Goal: Task Accomplishment & Management: Use online tool/utility

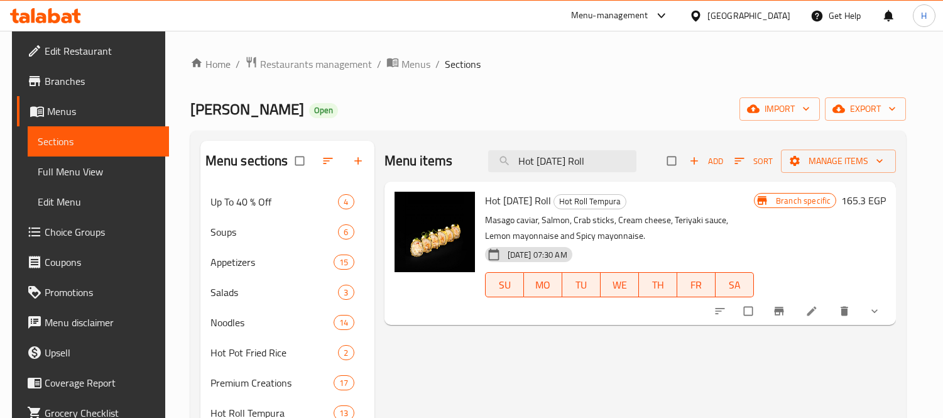
scroll to position [70, 0]
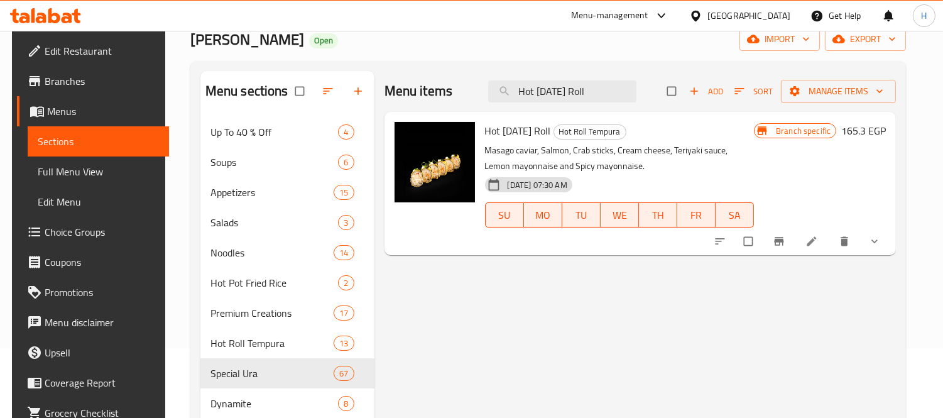
click at [67, 18] on icon at bounding box center [67, 18] width 11 height 11
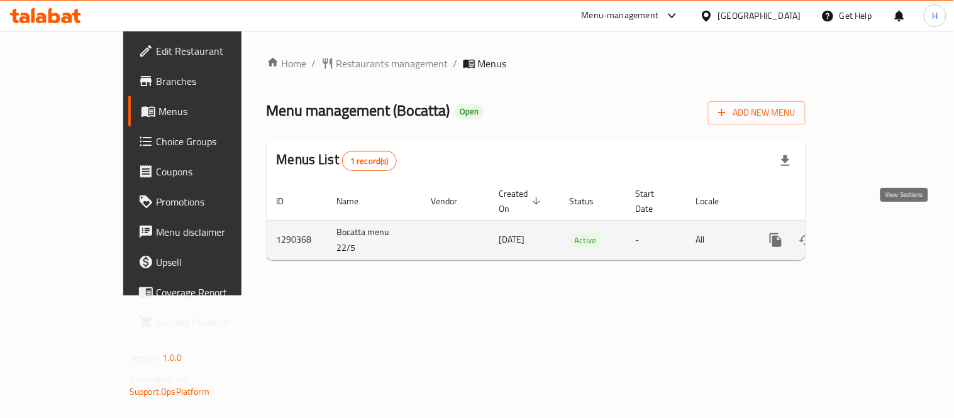
click at [872, 234] on icon "enhanced table" at bounding box center [865, 239] width 11 height 11
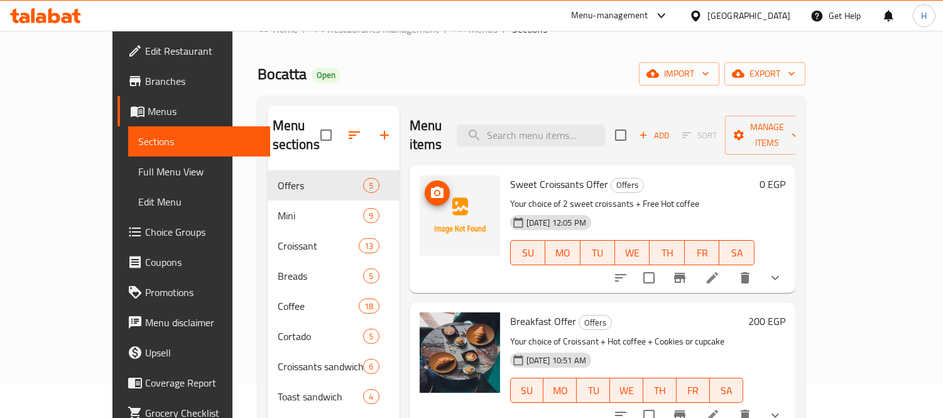
scroll to position [70, 0]
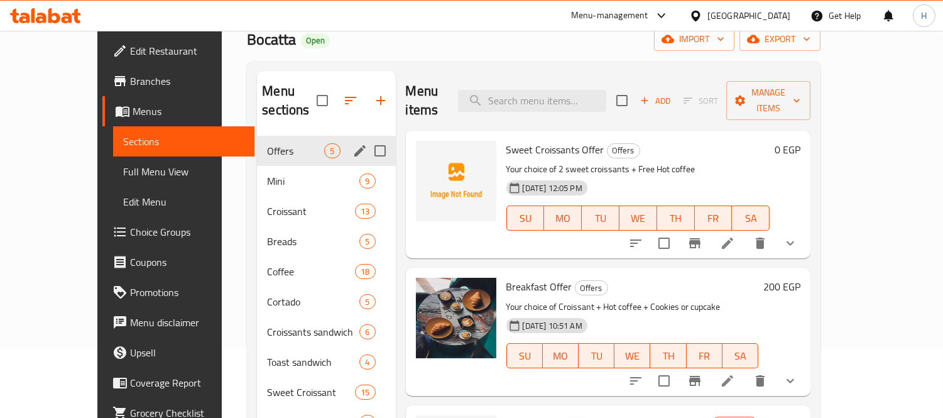
click at [270, 143] on span "Offers" at bounding box center [295, 150] width 57 height 15
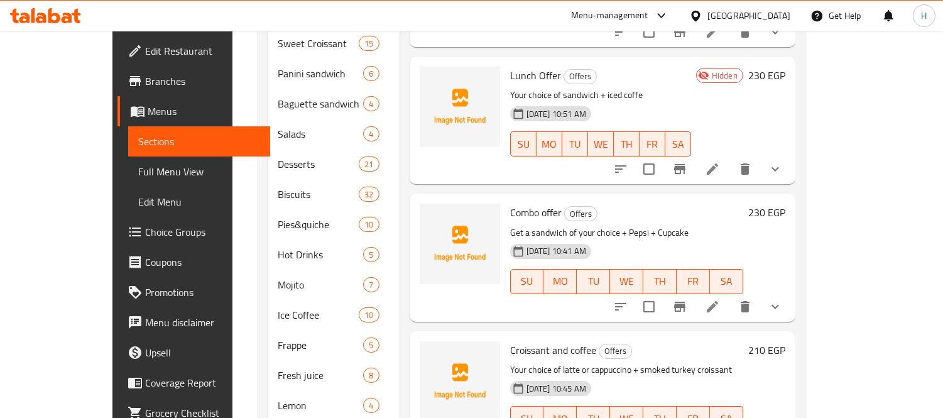
scroll to position [488, 0]
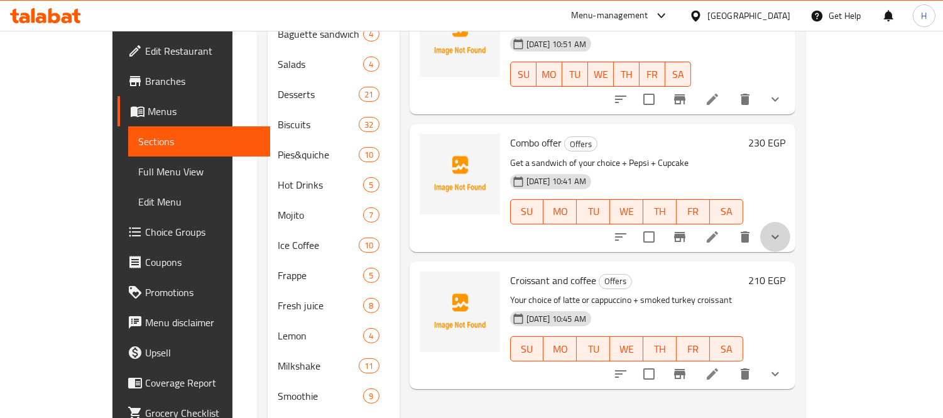
click at [791, 222] on button "show more" at bounding box center [776, 237] width 30 height 30
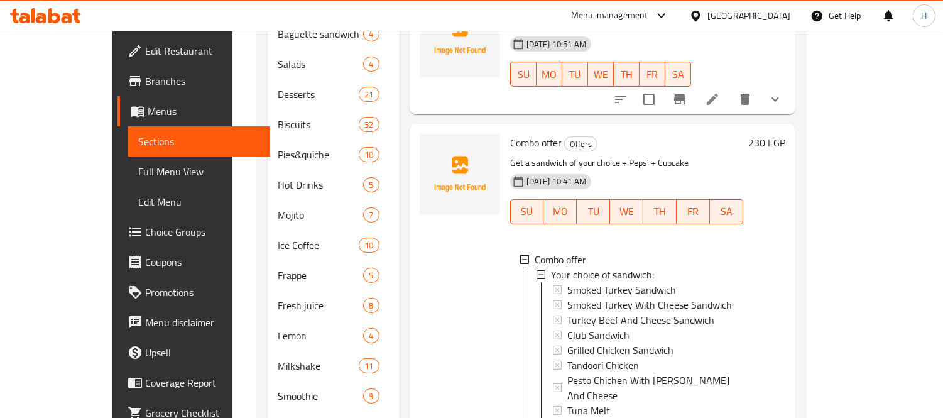
click at [505, 169] on div "[DATE] 10:41 AM" at bounding box center [535, 181] width 61 height 25
click at [510, 155] on p "Get a sandwich of your choice + Pepsi + Cupcake" at bounding box center [626, 163] width 233 height 16
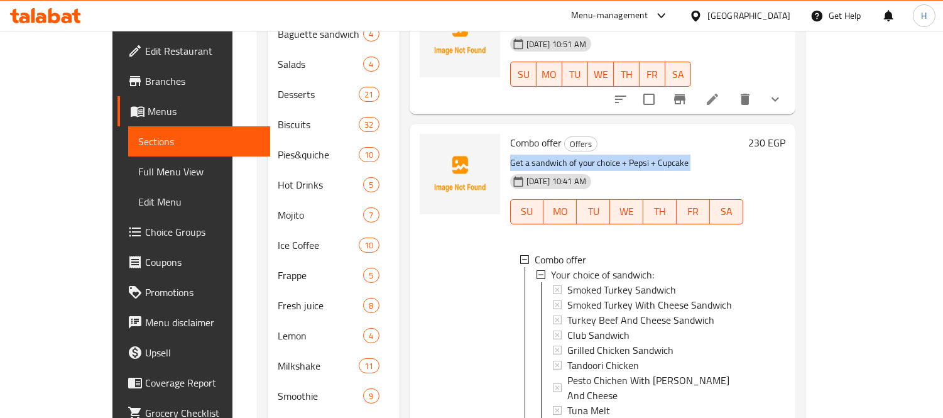
click at [510, 155] on p "Get a sandwich of your choice + Pepsi + Cupcake" at bounding box center [626, 163] width 233 height 16
click at [604, 155] on p "Get a sandwich of your choice + Pepsi + Cupcake" at bounding box center [626, 163] width 233 height 16
click at [635, 155] on p "Get a sandwich of your choice + Pepsi + Cupcake" at bounding box center [626, 163] width 233 height 16
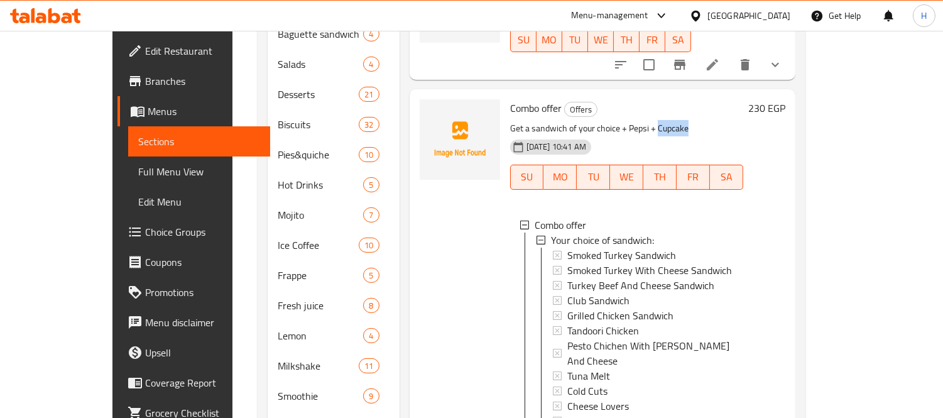
scroll to position [0, 0]
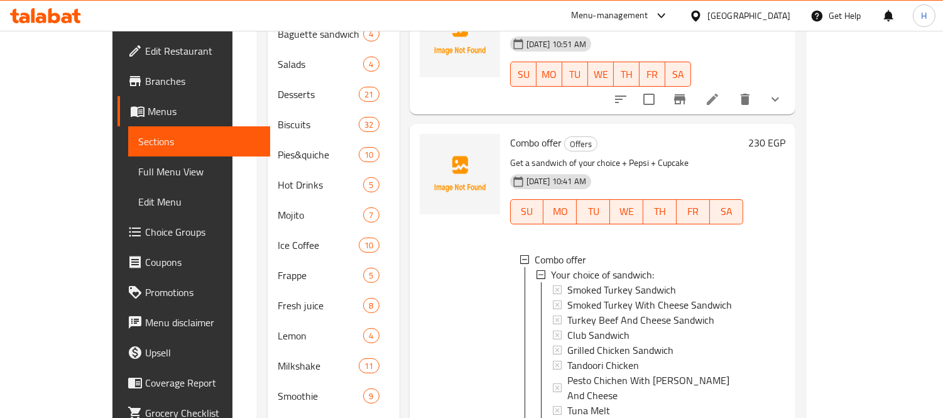
click at [525, 133] on span "Combo offer" at bounding box center [536, 142] width 52 height 19
copy h6 "Combo offer"
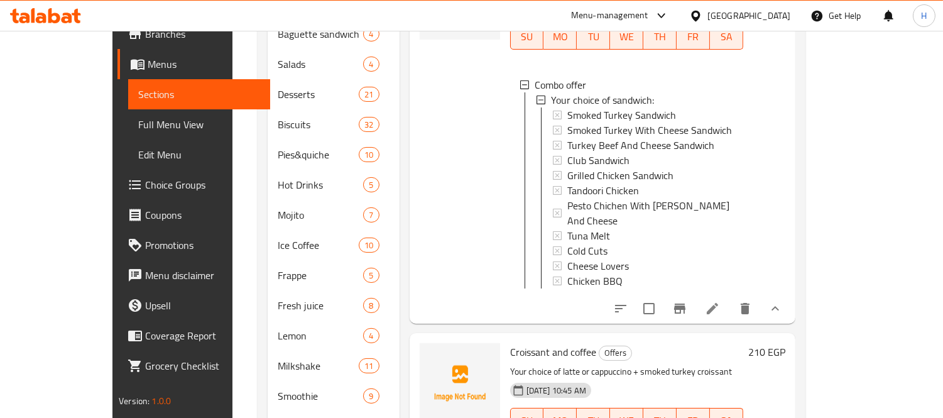
scroll to position [185, 0]
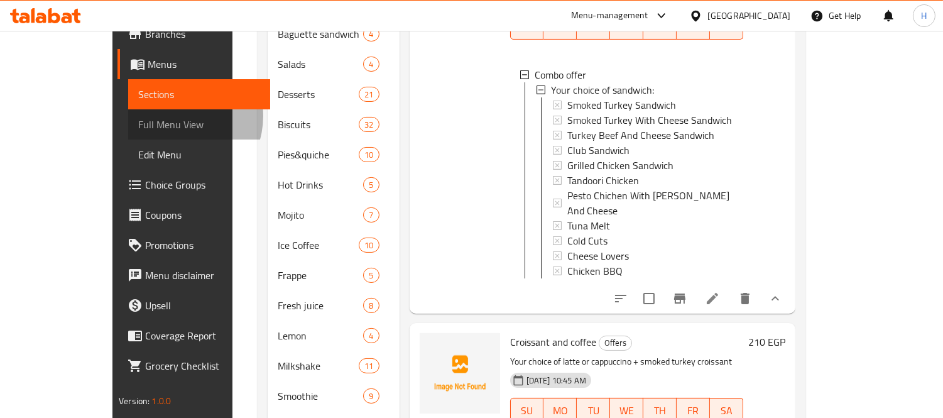
click at [138, 117] on span "Full Menu View" at bounding box center [199, 124] width 122 height 15
click at [138, 97] on span "Sections" at bounding box center [199, 94] width 122 height 15
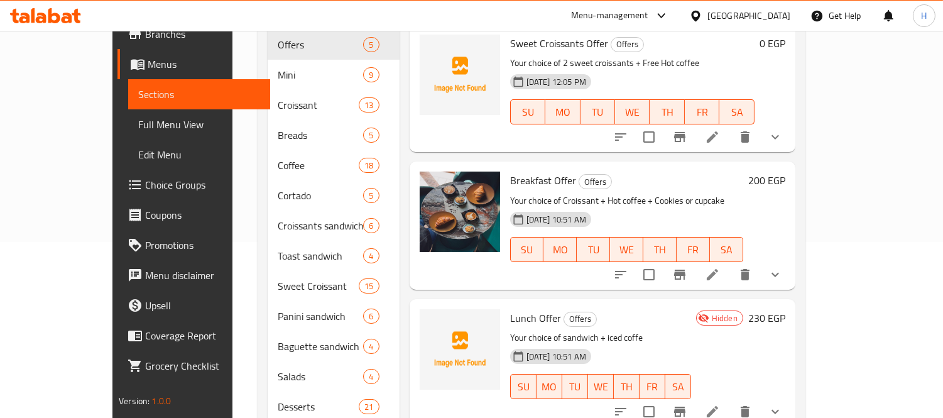
click at [138, 97] on span "Sections" at bounding box center [199, 94] width 122 height 15
click at [138, 123] on span "Full Menu View" at bounding box center [199, 124] width 122 height 15
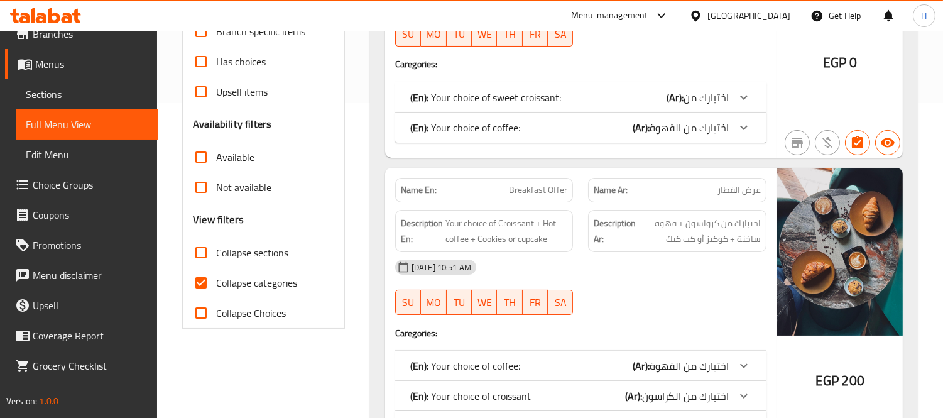
scroll to position [316, 0]
click at [273, 282] on span "Collapse categories" at bounding box center [256, 282] width 81 height 15
click at [216, 282] on input "Collapse categories" at bounding box center [201, 282] width 30 height 30
checkbox input "false"
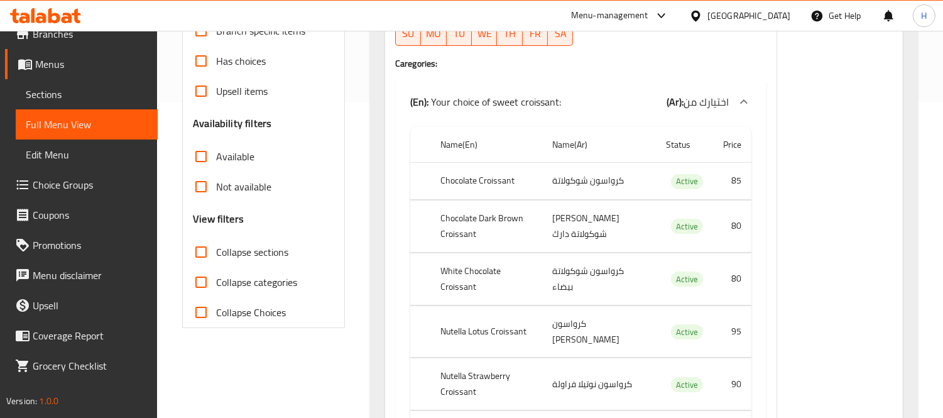
click at [619, 85] on div "(En): Your choice of sweet croissant: (Ar): اختيارك من" at bounding box center [580, 102] width 371 height 40
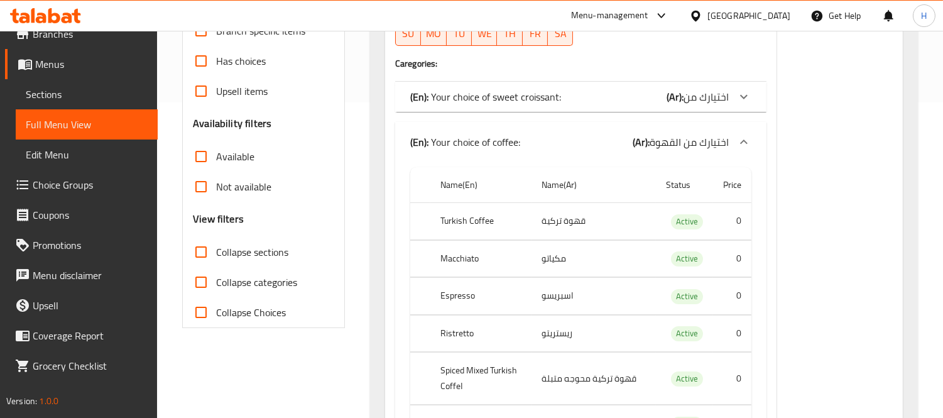
click at [619, 85] on div "(En): Your choice of sweet croissant: (Ar): اختيارك من" at bounding box center [580, 97] width 371 height 30
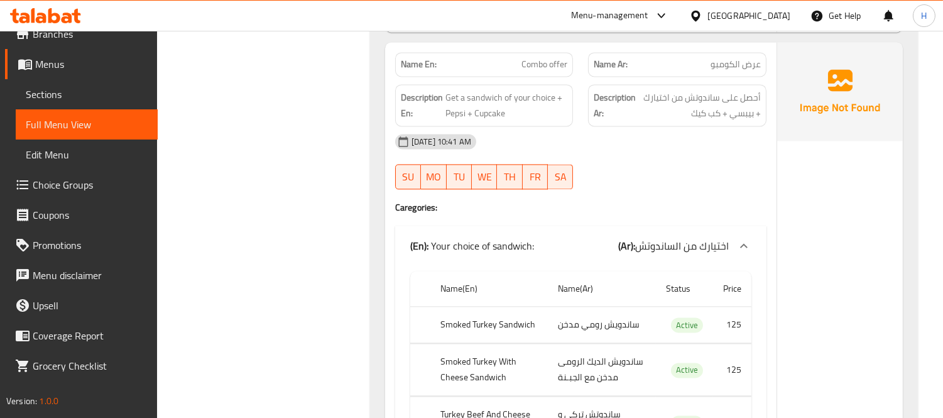
scroll to position [4815, 0]
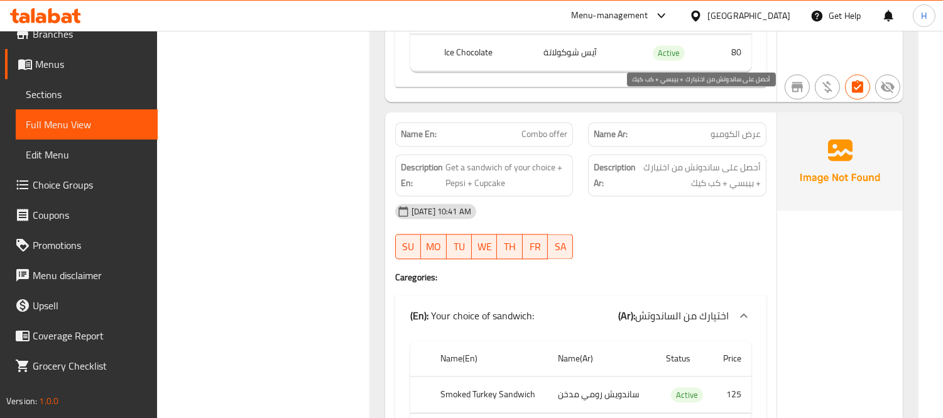
click at [739, 160] on span "أحصل على ساندوتش من اختيارك + بيبسي + كب كيك" at bounding box center [700, 175] width 123 height 31
click at [703, 160] on span "أحصل على ساندوتش من اختيارك + بيبسي + كب كيك" at bounding box center [700, 175] width 123 height 31
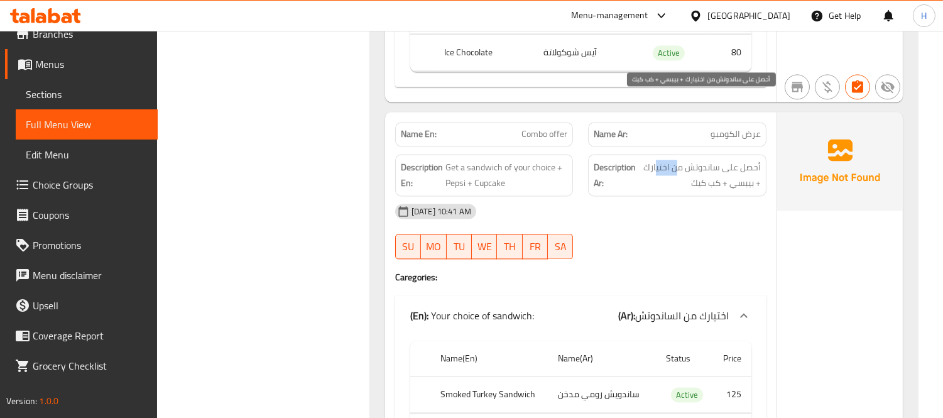
drag, startPoint x: 680, startPoint y: 102, endPoint x: 658, endPoint y: 107, distance: 22.4
click at [658, 160] on span "أحصل على ساندوتش من اختيارك + بيبسي + كب كيك" at bounding box center [700, 175] width 123 height 31
drag, startPoint x: 742, startPoint y: 116, endPoint x: 707, endPoint y: 121, distance: 35.6
click at [707, 160] on span "أحصل على ساندوتش من اختيارك + بيبسي + كب كيك" at bounding box center [700, 175] width 123 height 31
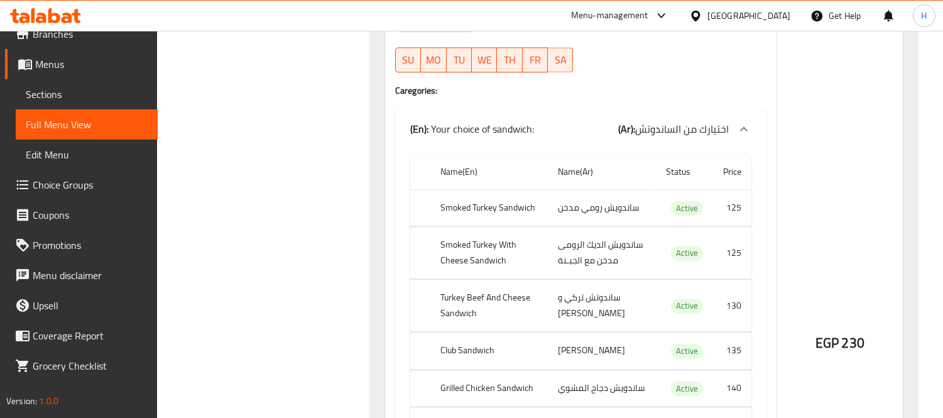
scroll to position [5024, 0]
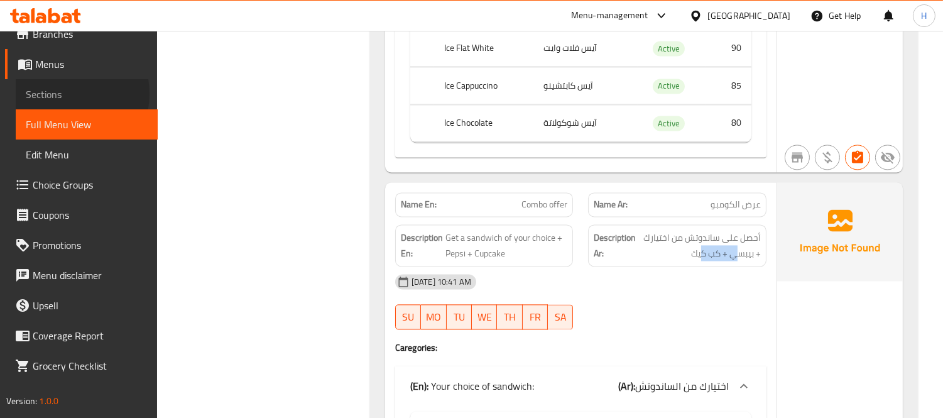
click at [67, 93] on span "Sections" at bounding box center [87, 94] width 122 height 15
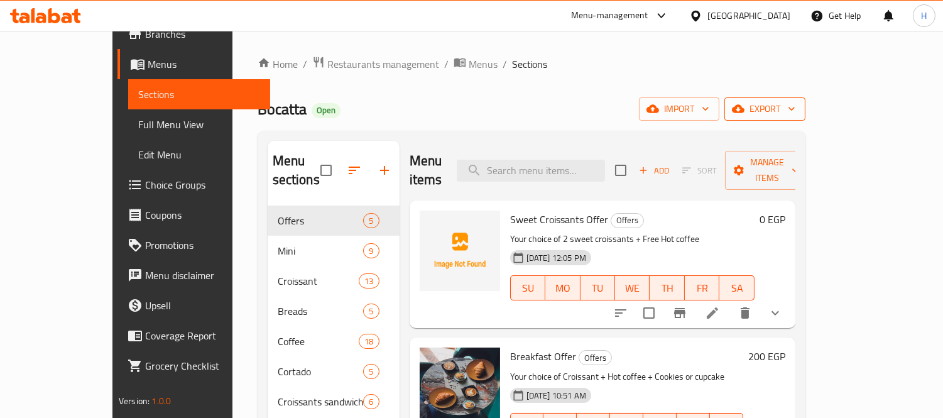
click at [796, 104] on span "export" at bounding box center [765, 109] width 61 height 16
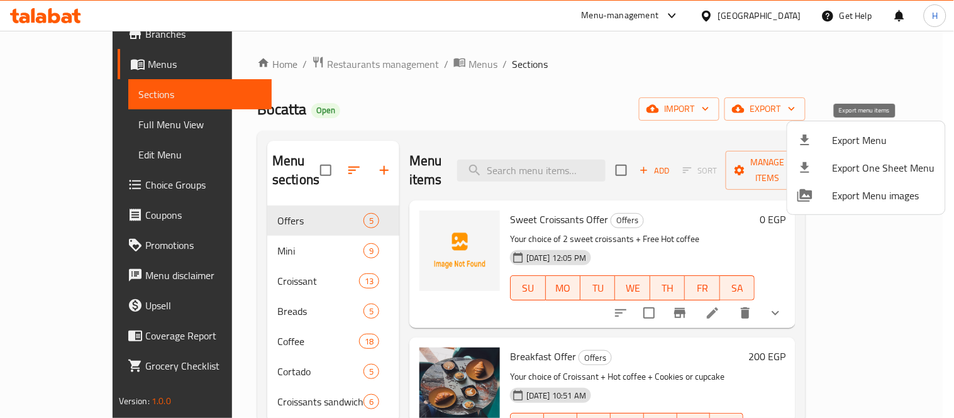
click at [838, 147] on span "Export Menu" at bounding box center [883, 140] width 102 height 15
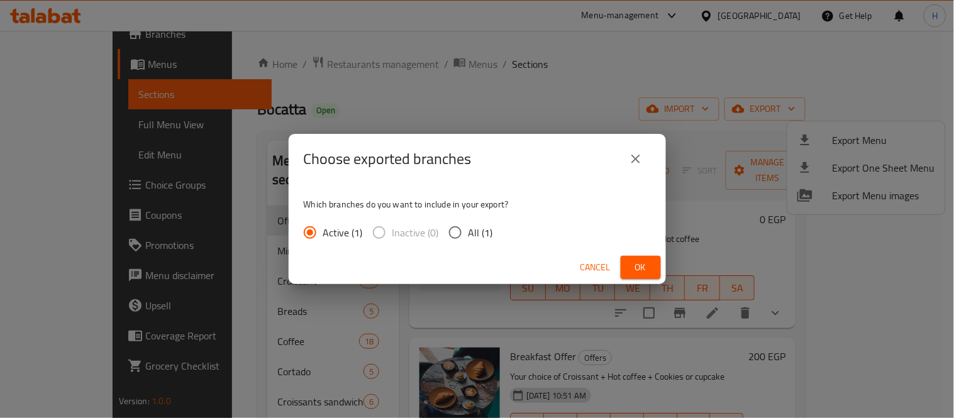
click at [485, 228] on span "All (1)" at bounding box center [480, 232] width 25 height 15
click at [468, 228] on input "All (1)" at bounding box center [455, 232] width 26 height 26
radio input "true"
click at [637, 269] on span "Ok" at bounding box center [640, 268] width 20 height 16
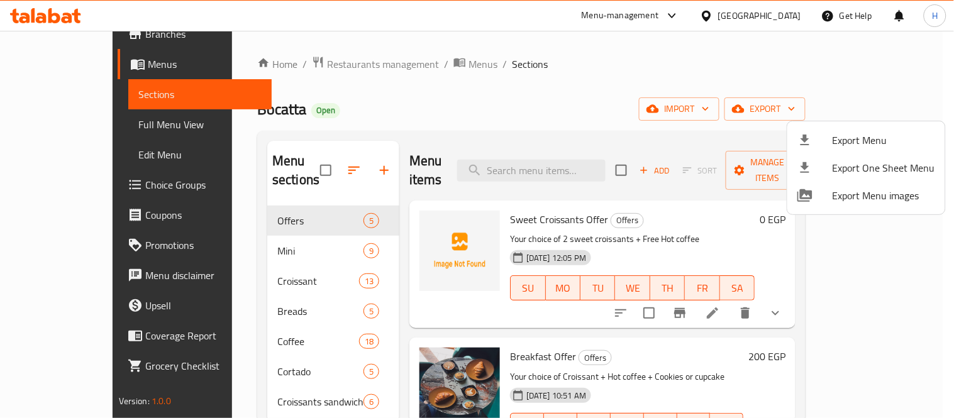
drag, startPoint x: 58, startPoint y: 63, endPoint x: 57, endPoint y: 168, distance: 105.0
click at [57, 168] on div at bounding box center [477, 209] width 954 height 418
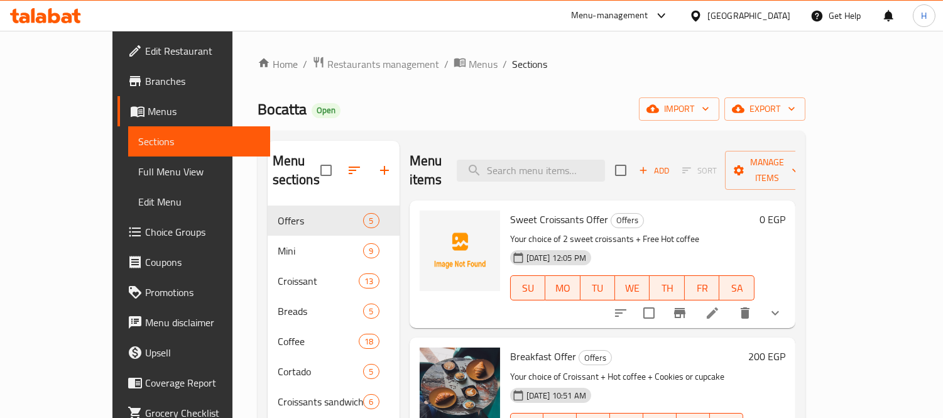
click at [145, 84] on span "Branches" at bounding box center [202, 81] width 115 height 15
